Goal: Task Accomplishment & Management: Manage account settings

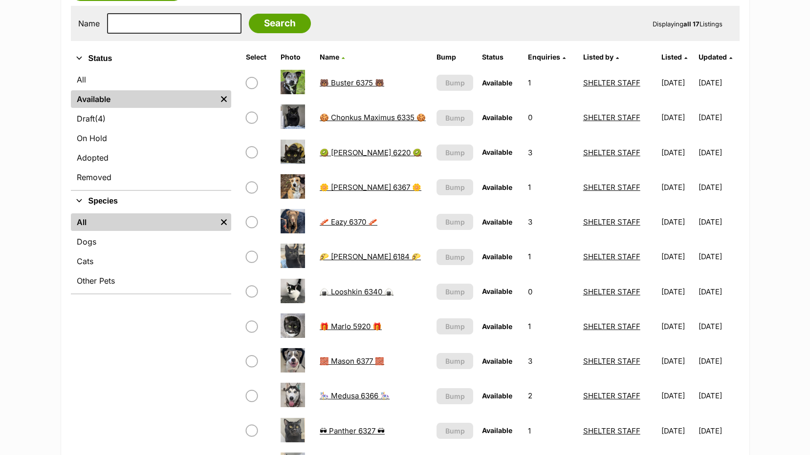
scroll to position [195, 0]
click at [345, 363] on link "🧱 Mason 6377 🧱" at bounding box center [352, 360] width 64 height 9
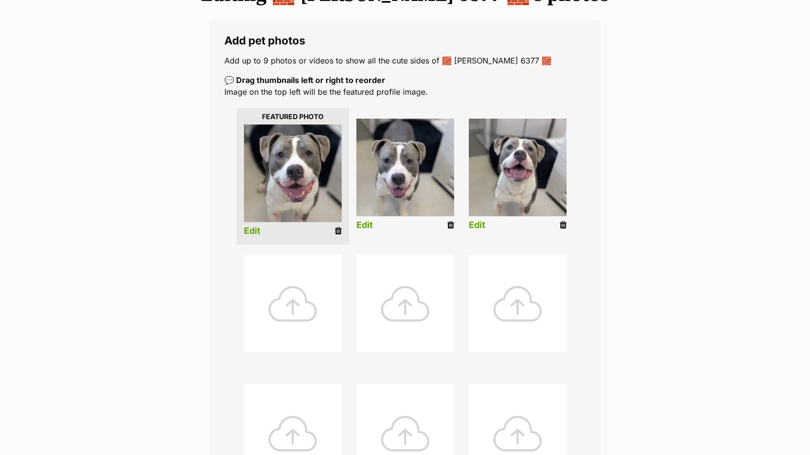
click at [288, 300] on div at bounding box center [293, 304] width 98 height 98
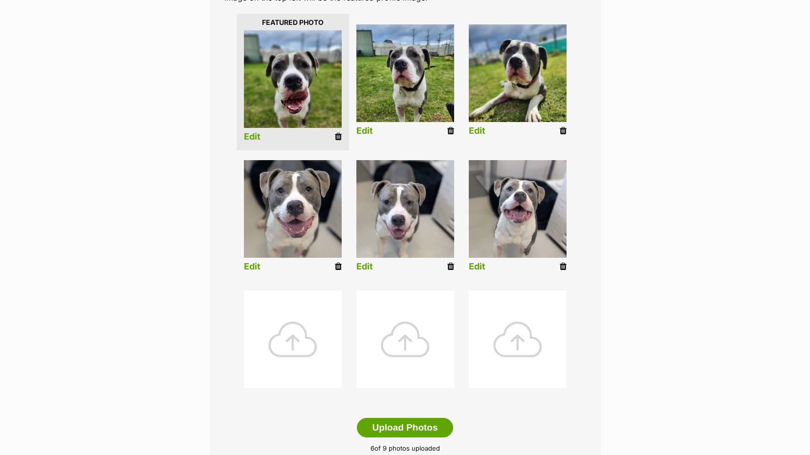
scroll to position [342, 0]
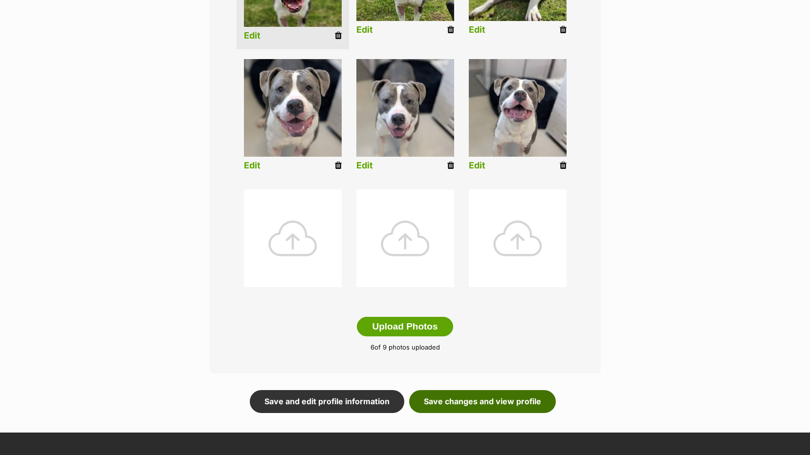
click at [441, 401] on link "Save changes and view profile" at bounding box center [482, 401] width 147 height 22
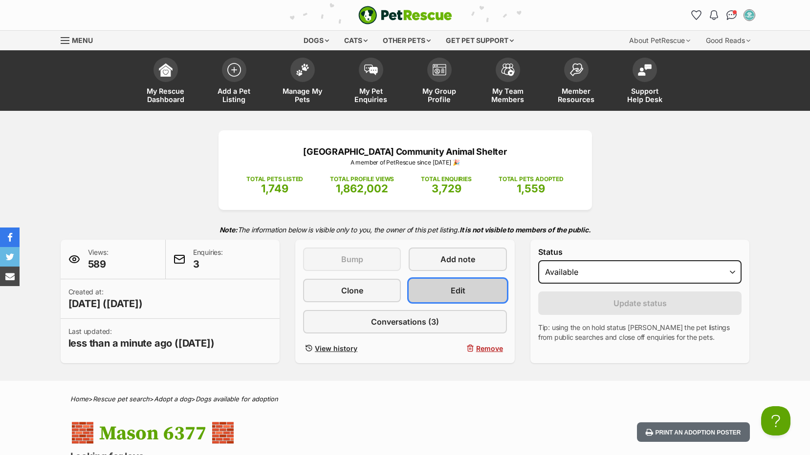
click at [471, 292] on link "Edit" at bounding box center [457, 290] width 98 height 23
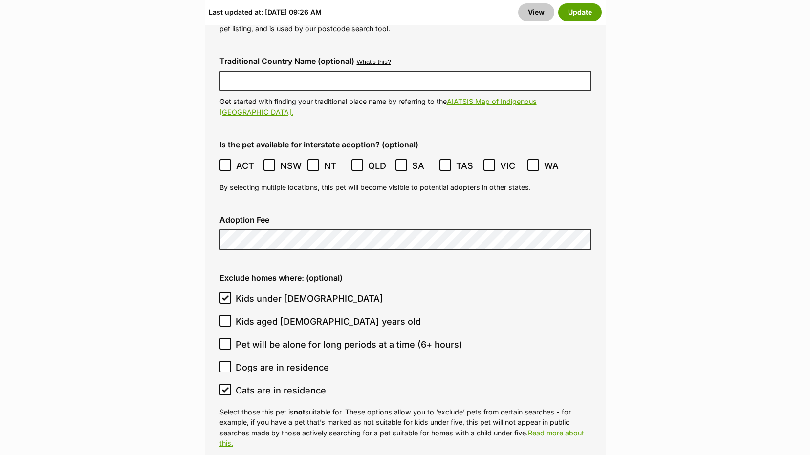
scroll to position [2687, 0]
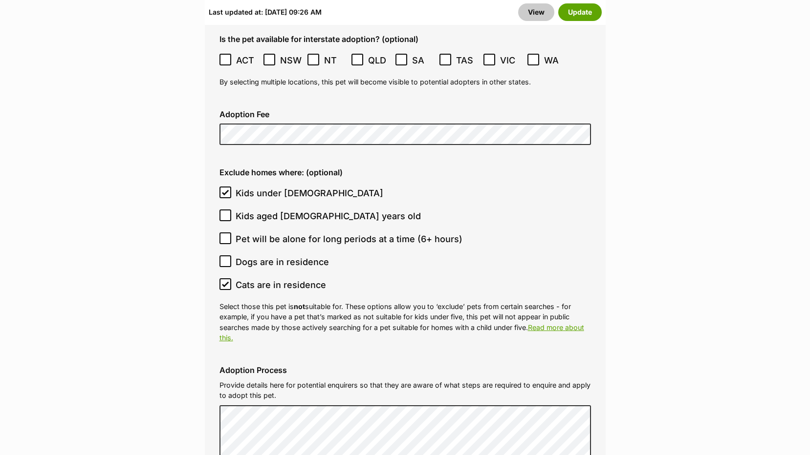
click at [228, 258] on icon at bounding box center [225, 261] width 7 height 7
click at [228, 256] on input "Dogs are in residence" at bounding box center [225, 262] width 12 height 12
checkbox input "true"
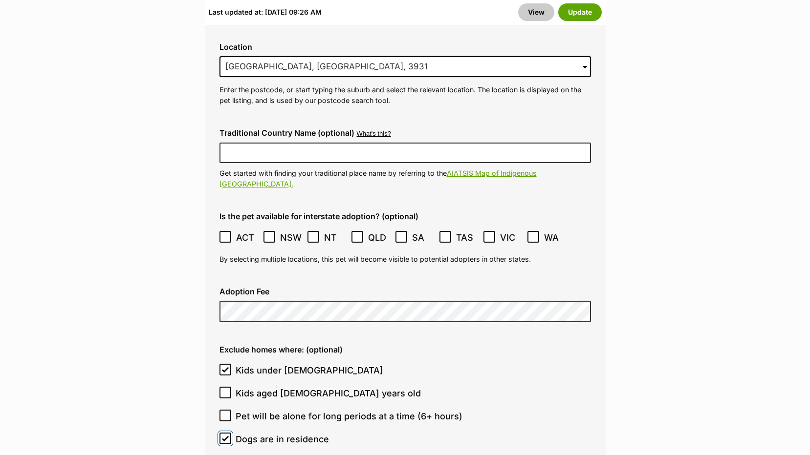
scroll to position [2492, 0]
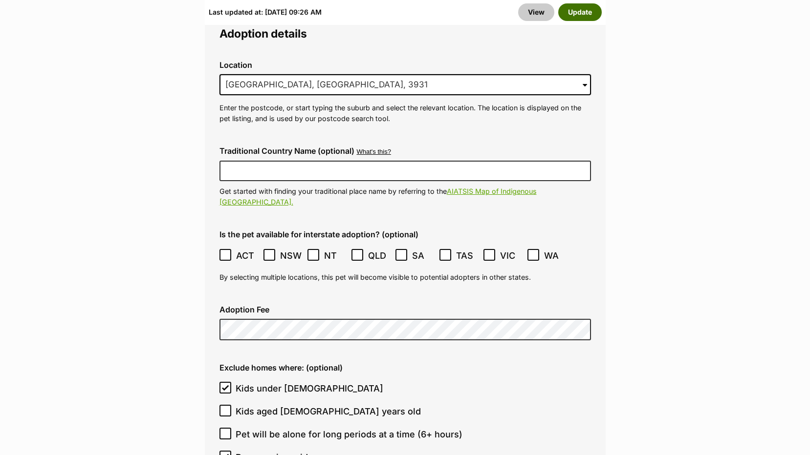
click at [585, 10] on button "Update" at bounding box center [579, 12] width 43 height 18
